Goal: Navigation & Orientation: Find specific page/section

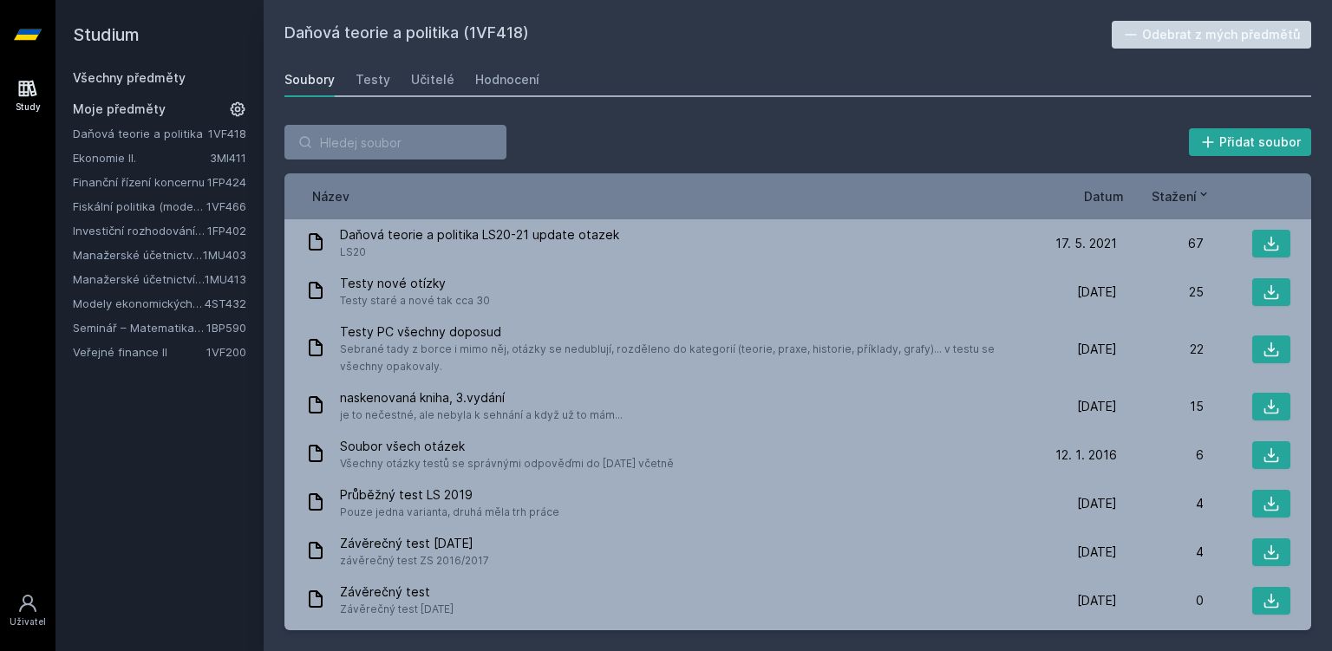
click at [116, 152] on link "Ekonomie II." at bounding box center [141, 157] width 137 height 17
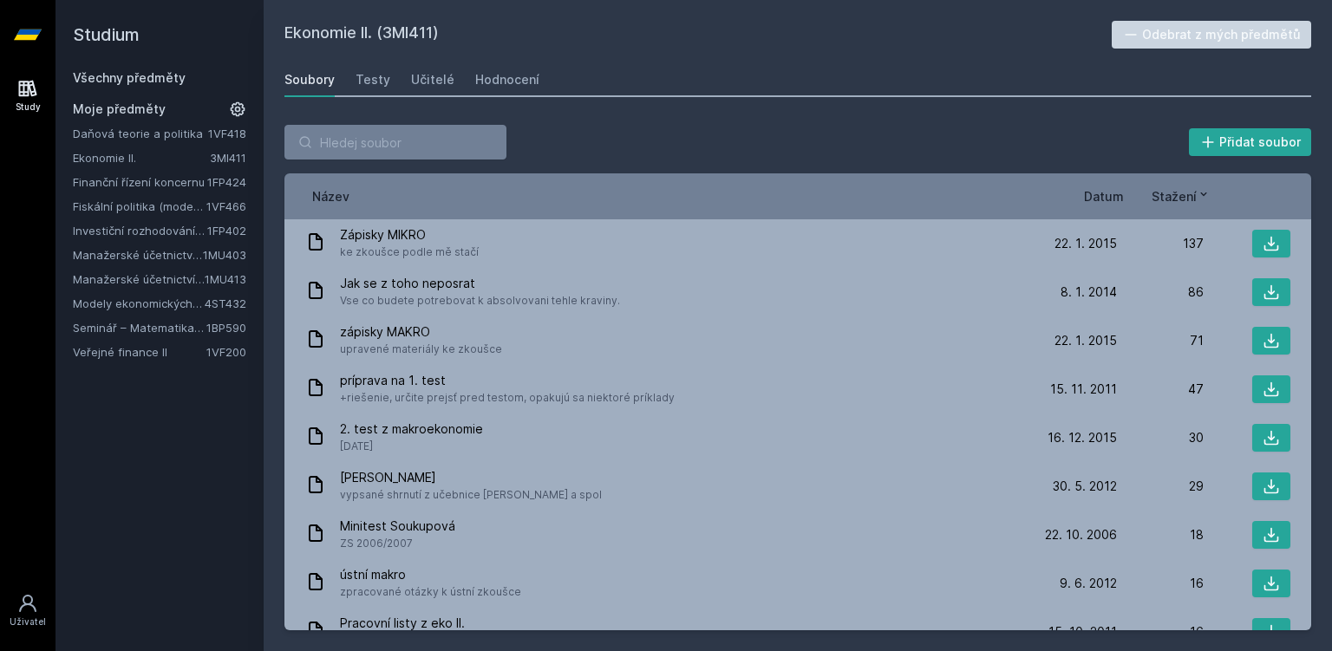
click at [139, 187] on link "Finanční řízení koncernu" at bounding box center [140, 181] width 134 height 17
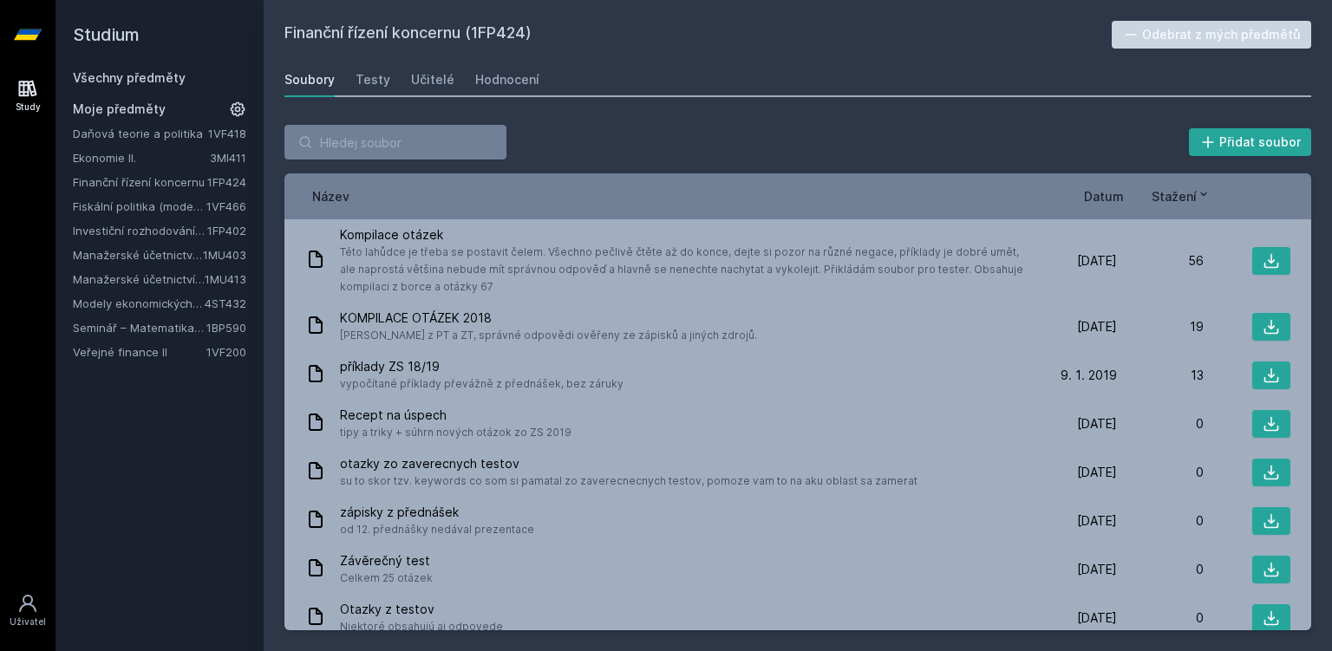
click at [154, 225] on link "Investiční rozhodování a dlouhodobé financování" at bounding box center [140, 230] width 134 height 17
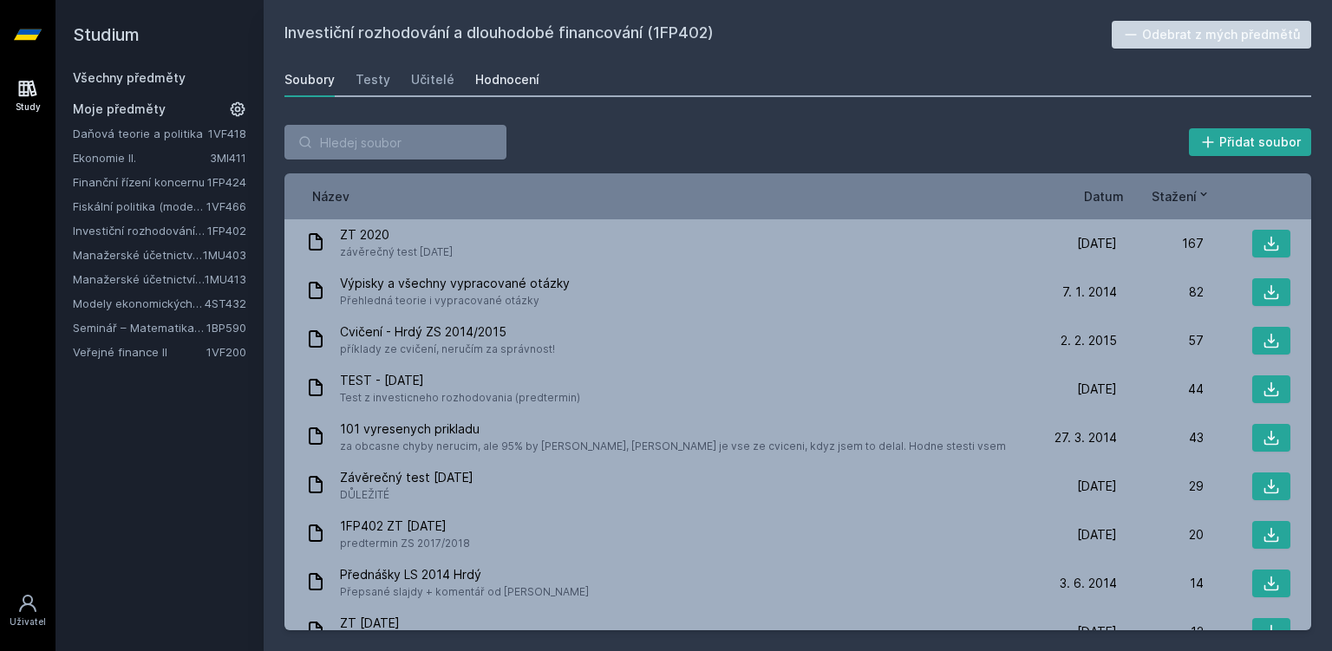
click at [497, 84] on div "Hodnocení" at bounding box center [507, 79] width 64 height 17
